Goal: Information Seeking & Learning: Learn about a topic

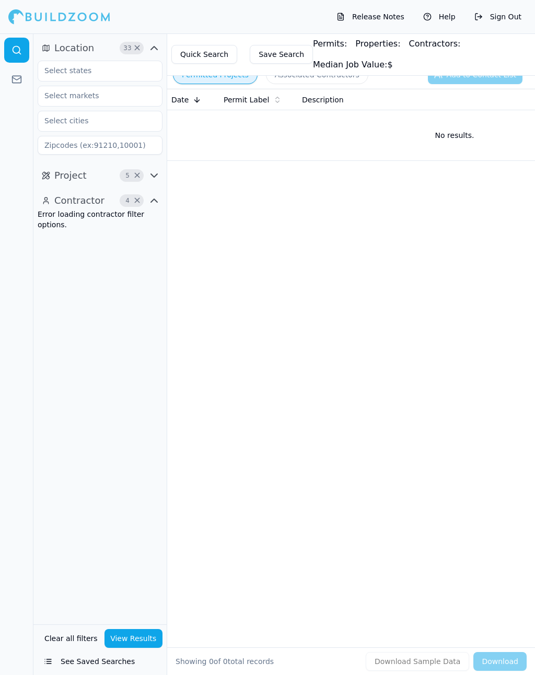
click at [218, 80] on button "Permitted Projects" at bounding box center [215, 74] width 85 height 19
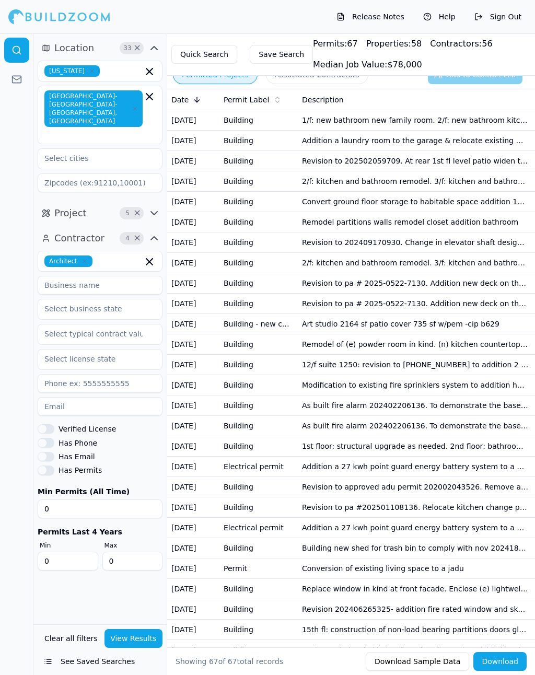
click at [469, 110] on td "1/f: new bathroom new family room. 2/f: new bathroom kitchen renovation" at bounding box center [415, 120] width 235 height 20
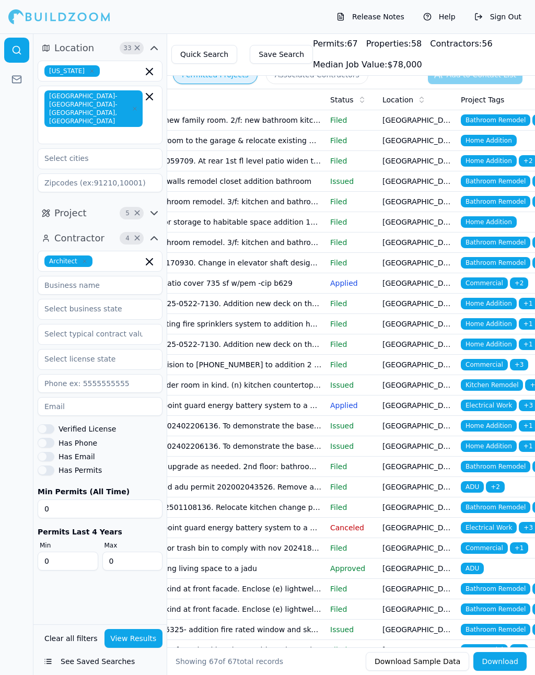
scroll to position [0, 207]
click at [290, 141] on td "Addition a laundry room to the garage & relocate existing washer & dryer" at bounding box center [208, 141] width 235 height 20
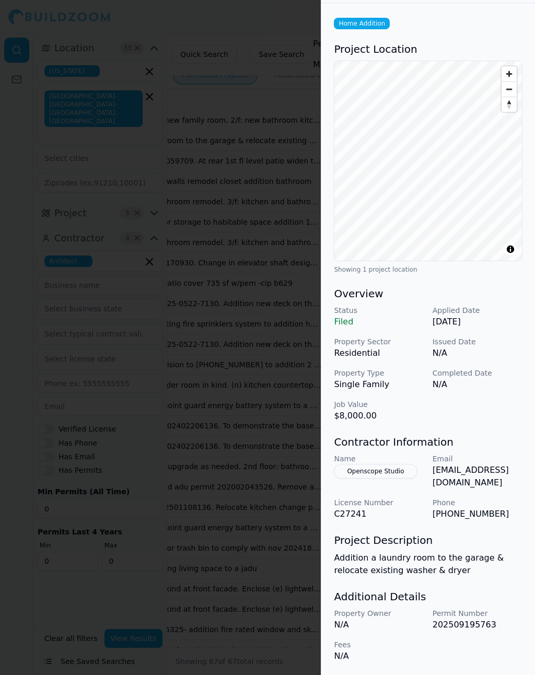
scroll to position [49, 0]
click at [294, 15] on div at bounding box center [267, 337] width 535 height 675
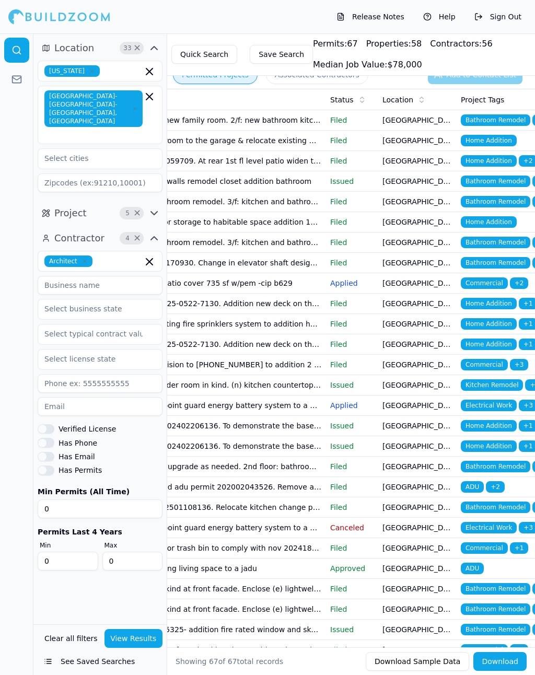
click at [503, 164] on span "Home Addition" at bounding box center [489, 160] width 56 height 11
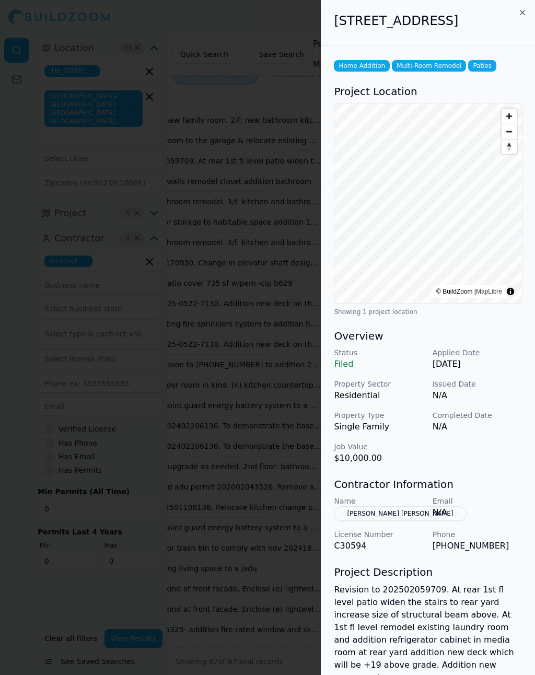
click at [402, 45] on div "142 15th Ave, San Francisco, CA, 94118" at bounding box center [428, 22] width 214 height 45
click at [278, 26] on div at bounding box center [267, 337] width 535 height 675
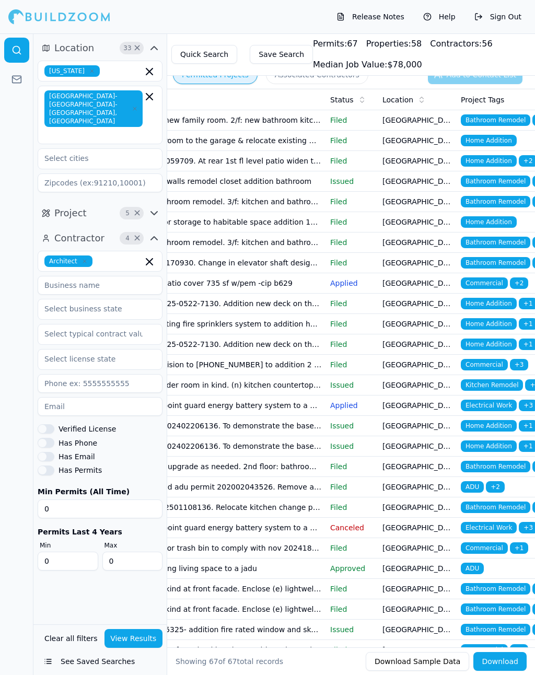
click at [513, 177] on span "Bathroom Remodel" at bounding box center [496, 181] width 70 height 11
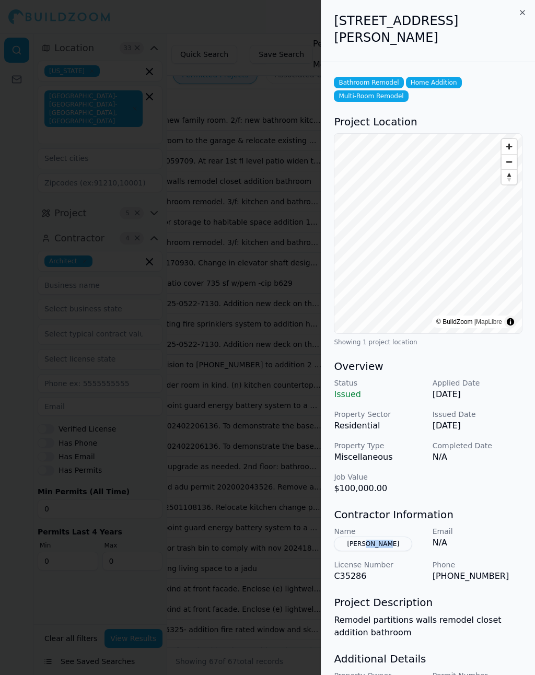
click at [478, 481] on div "Status Issued Applied Date Sep 17, 2025 Property Sector Residential Issued Date…" at bounding box center [428, 436] width 189 height 117
click at [280, 21] on div at bounding box center [267, 337] width 535 height 675
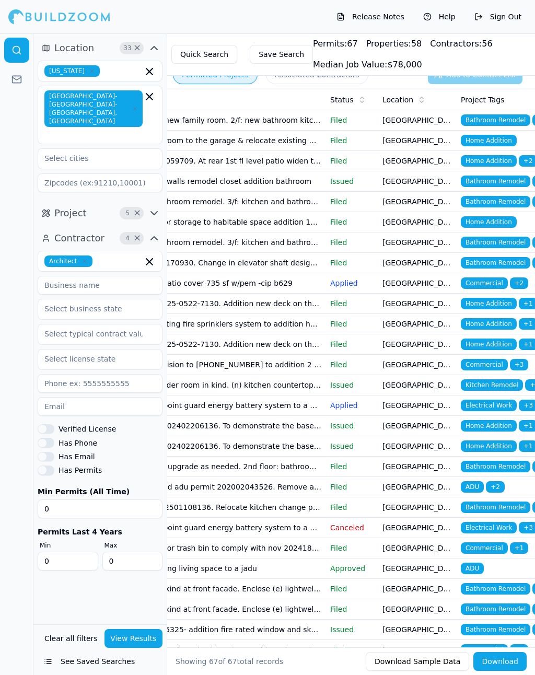
click at [505, 200] on span "Bathroom Remodel" at bounding box center [496, 201] width 70 height 11
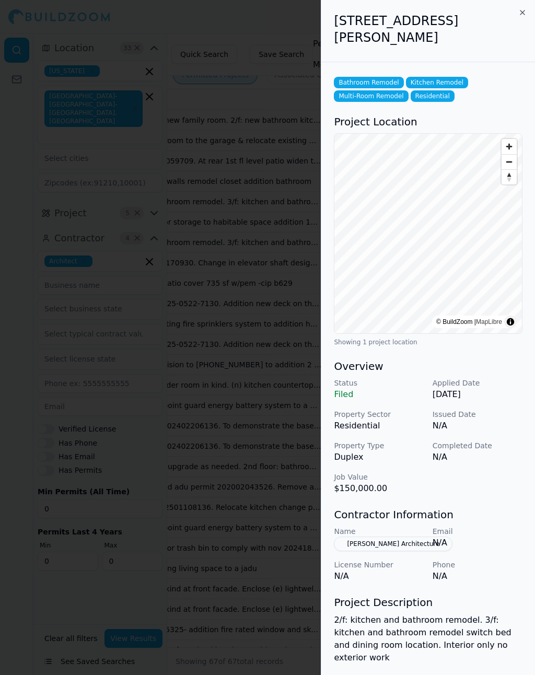
click at [268, 27] on div at bounding box center [267, 337] width 535 height 675
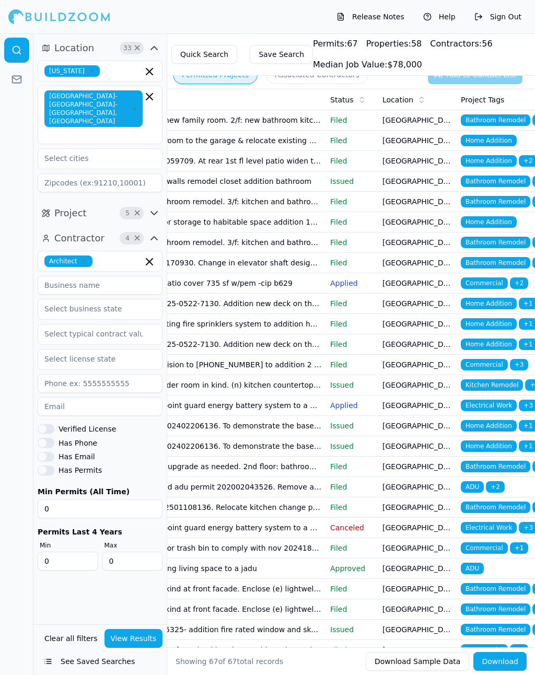
click at [500, 220] on span "Home Addition" at bounding box center [489, 221] width 56 height 11
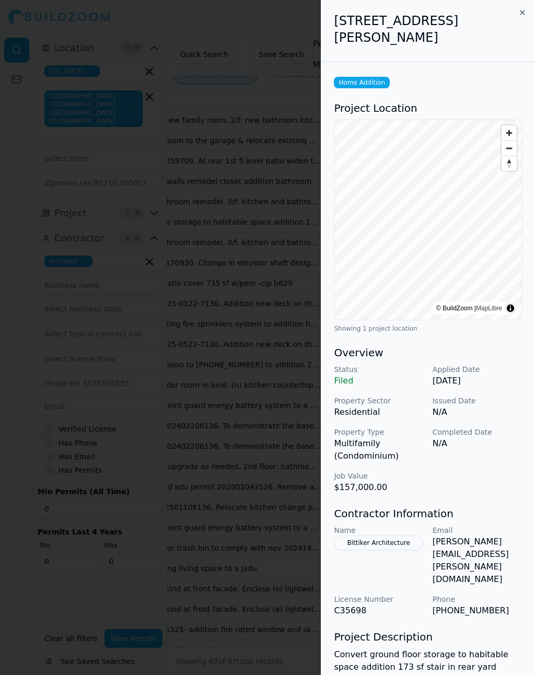
click at [245, 34] on div at bounding box center [267, 337] width 535 height 675
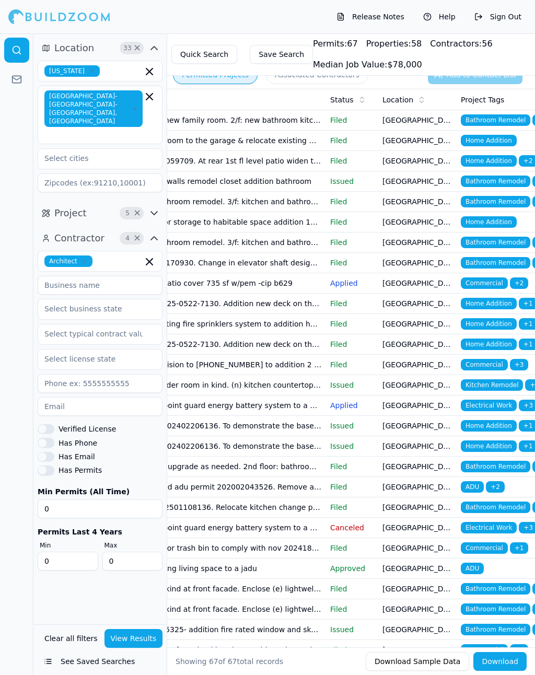
click at [498, 224] on span "Home Addition" at bounding box center [489, 221] width 56 height 11
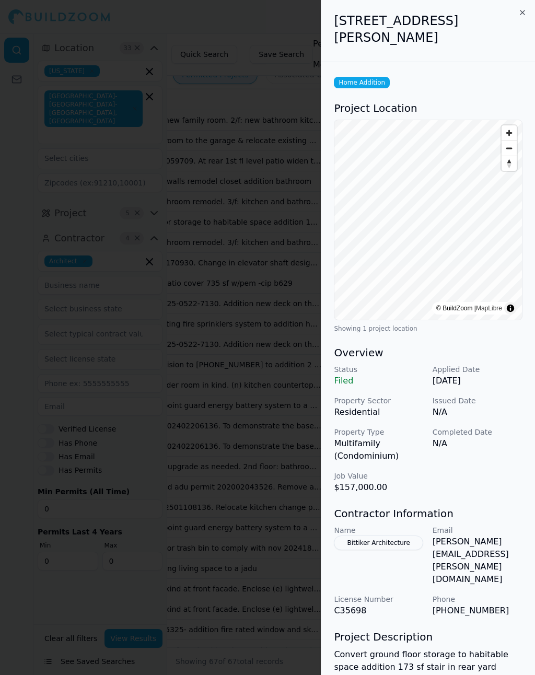
click at [283, 22] on div at bounding box center [267, 337] width 535 height 675
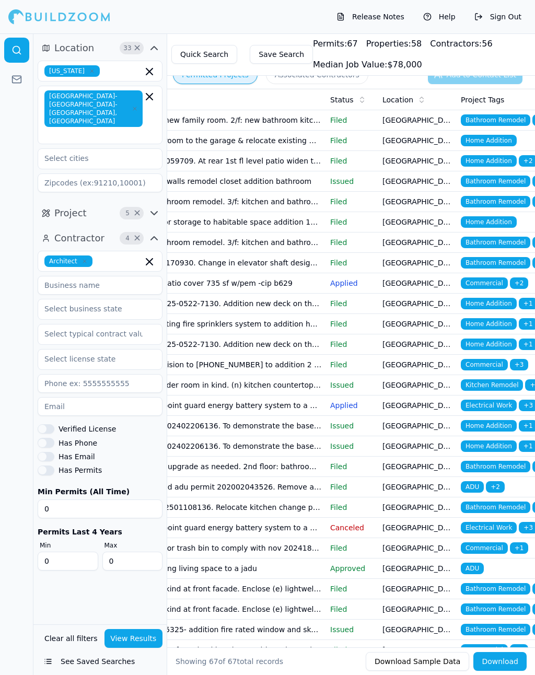
click at [428, 240] on td "San Francisco, CA" at bounding box center [417, 243] width 78 height 20
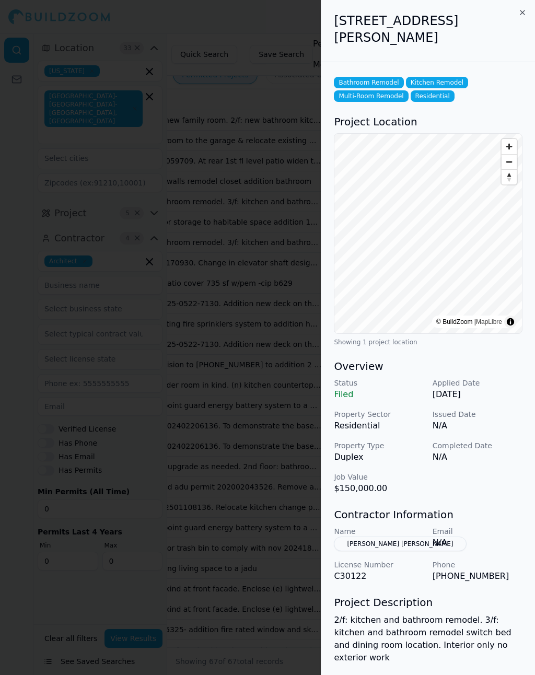
click at [270, 18] on div at bounding box center [267, 337] width 535 height 675
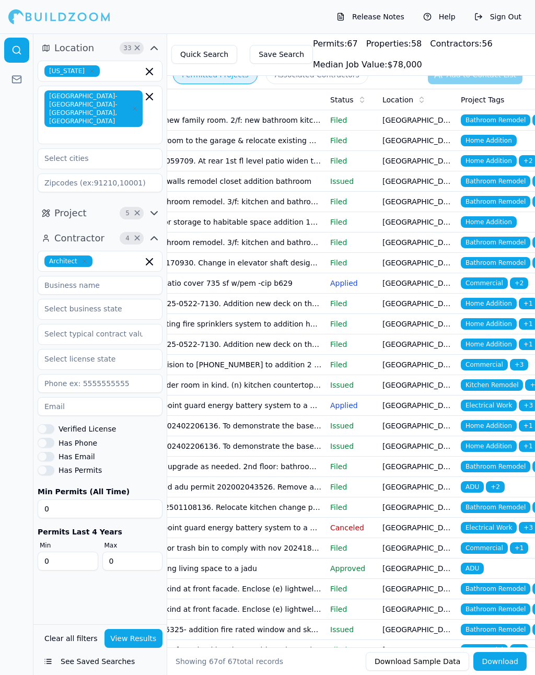
click at [517, 240] on span "Bathroom Remodel" at bounding box center [496, 242] width 70 height 11
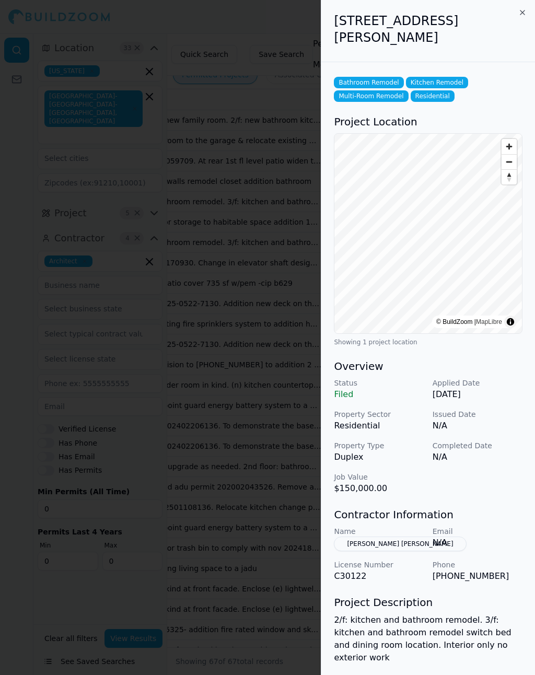
click at [279, 21] on div at bounding box center [267, 337] width 535 height 675
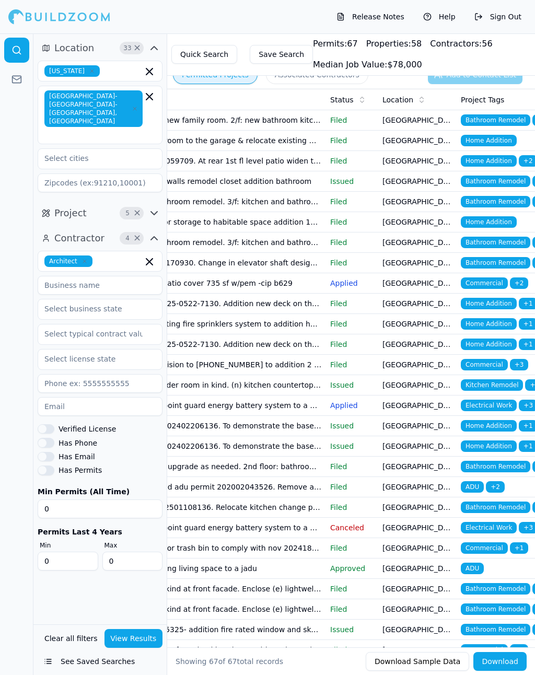
click at [515, 262] on span "Bathroom Remodel" at bounding box center [496, 262] width 70 height 11
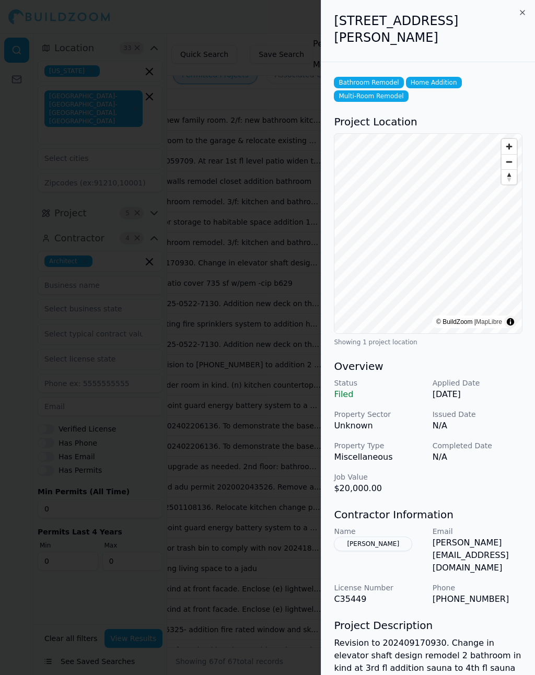
click at [440, 360] on h3 "Overview" at bounding box center [428, 366] width 189 height 15
